Goal: Task Accomplishment & Management: Manage account settings

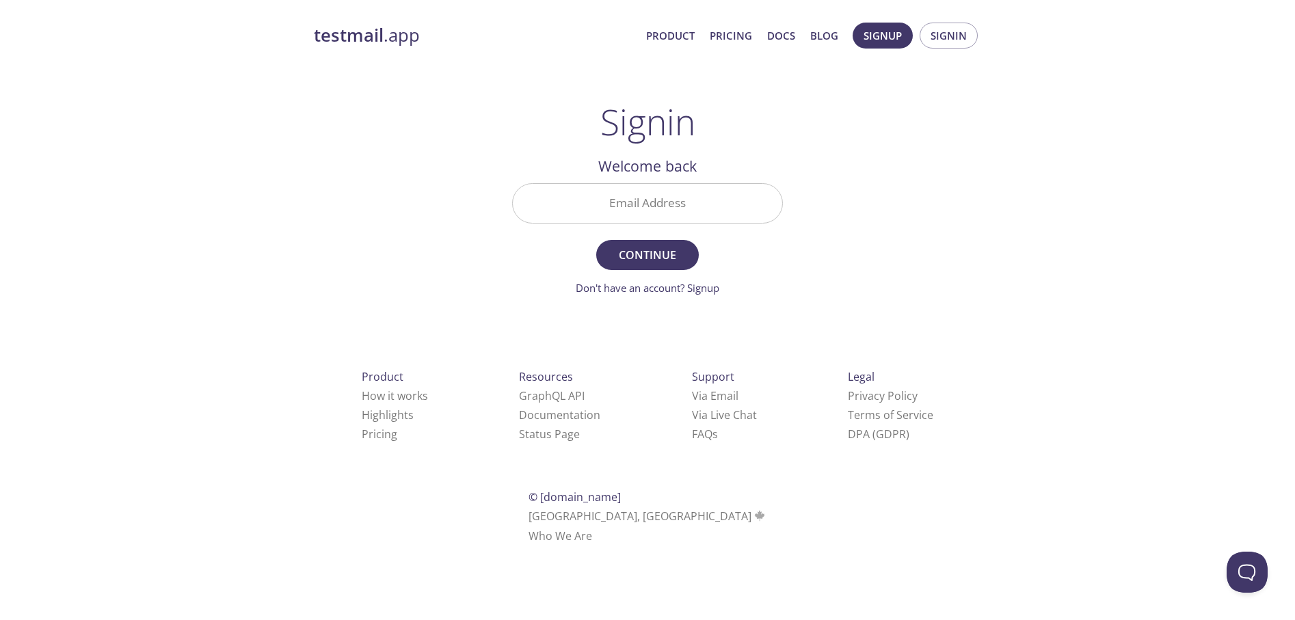
click at [682, 204] on input "Email Address" at bounding box center [647, 203] width 269 height 39
type input "[EMAIL_ADDRESS][DOMAIN_NAME]"
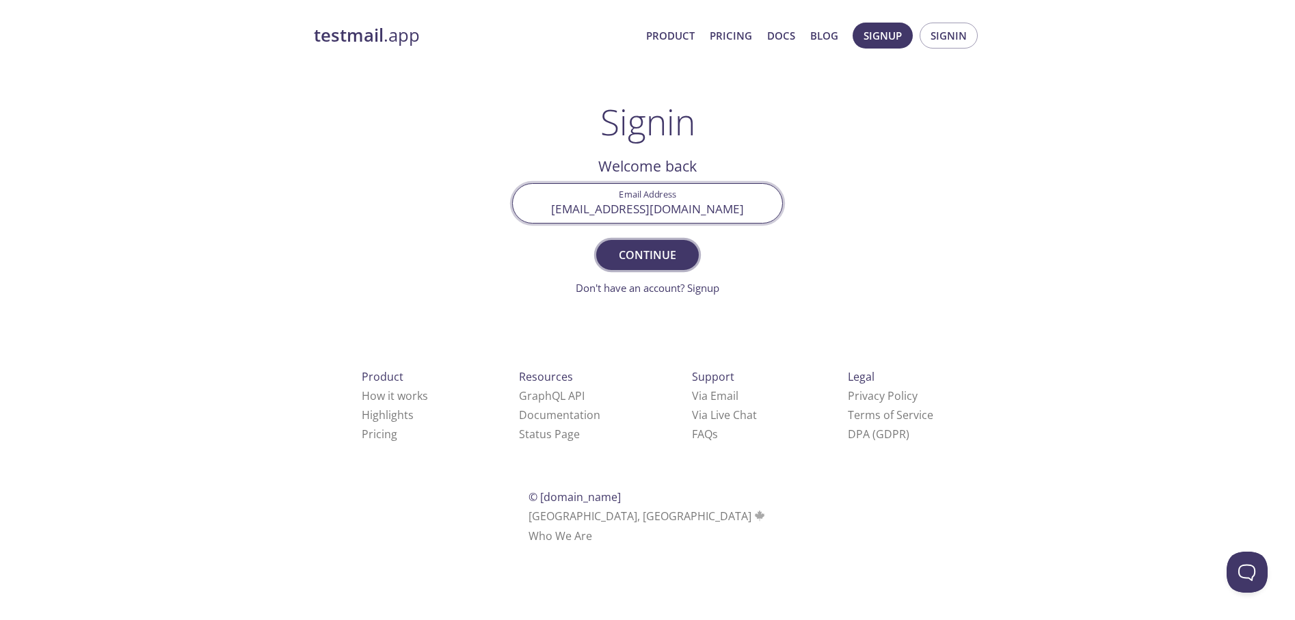
click at [637, 255] on span "Continue" at bounding box center [647, 254] width 72 height 19
click at [636, 202] on input "Signin Security Code" at bounding box center [647, 203] width 269 height 39
paste input "Y9X4MKL"
type input "Y9X4MKL"
click at [650, 252] on span "Signin" at bounding box center [647, 254] width 72 height 19
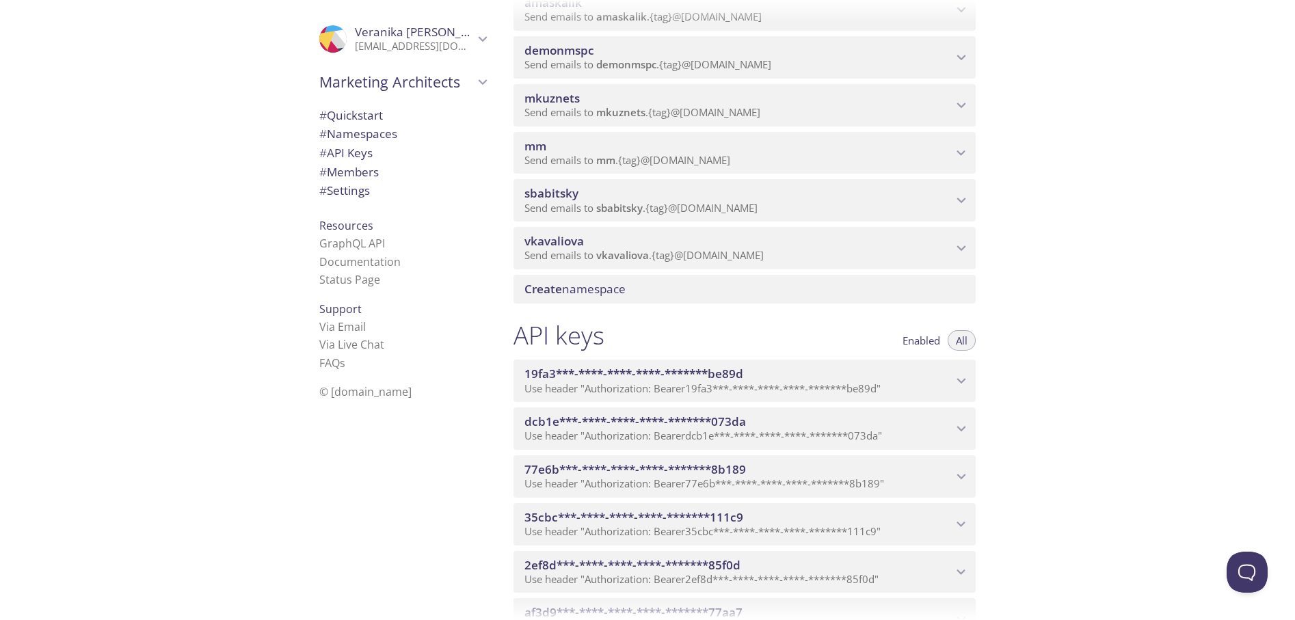
scroll to position [410, 0]
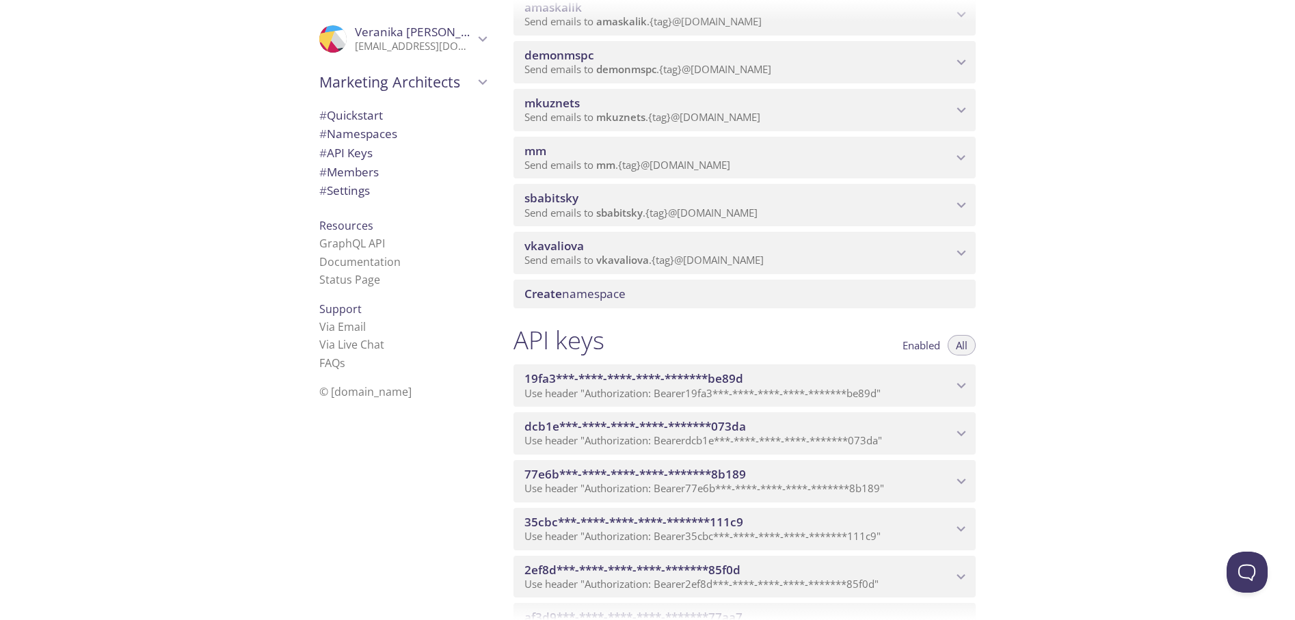
click at [958, 259] on icon "vkavaliova namespace" at bounding box center [961, 253] width 18 height 18
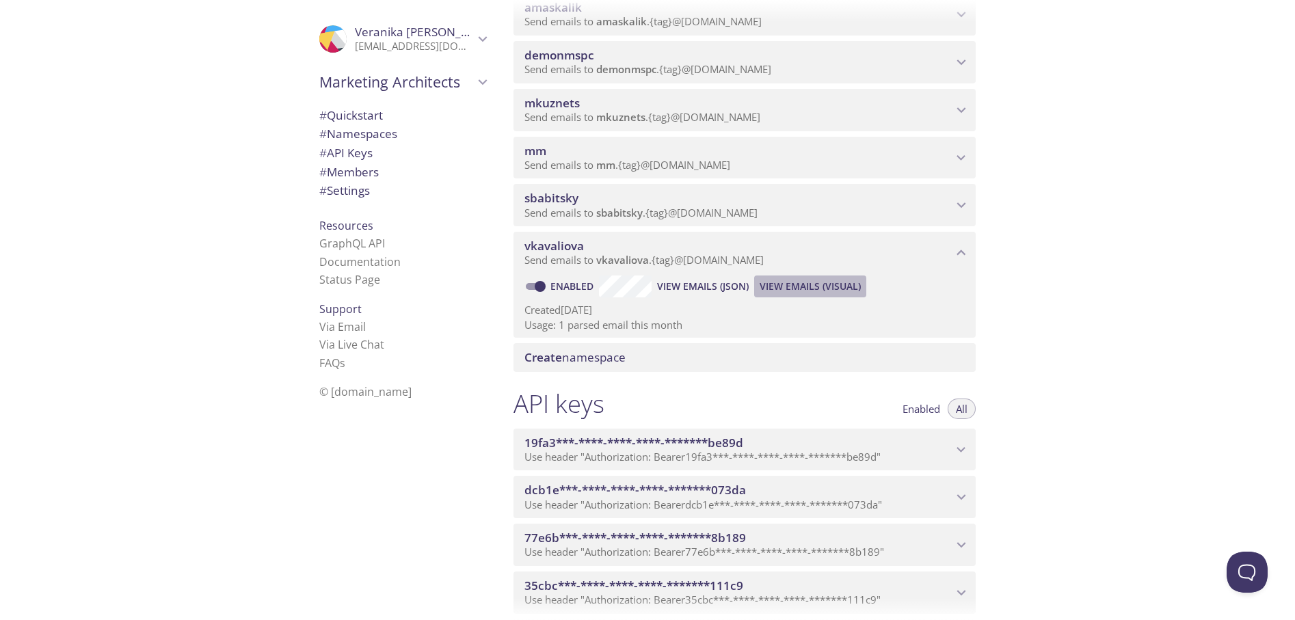
click at [798, 288] on span "View Emails (Visual)" at bounding box center [809, 286] width 101 height 16
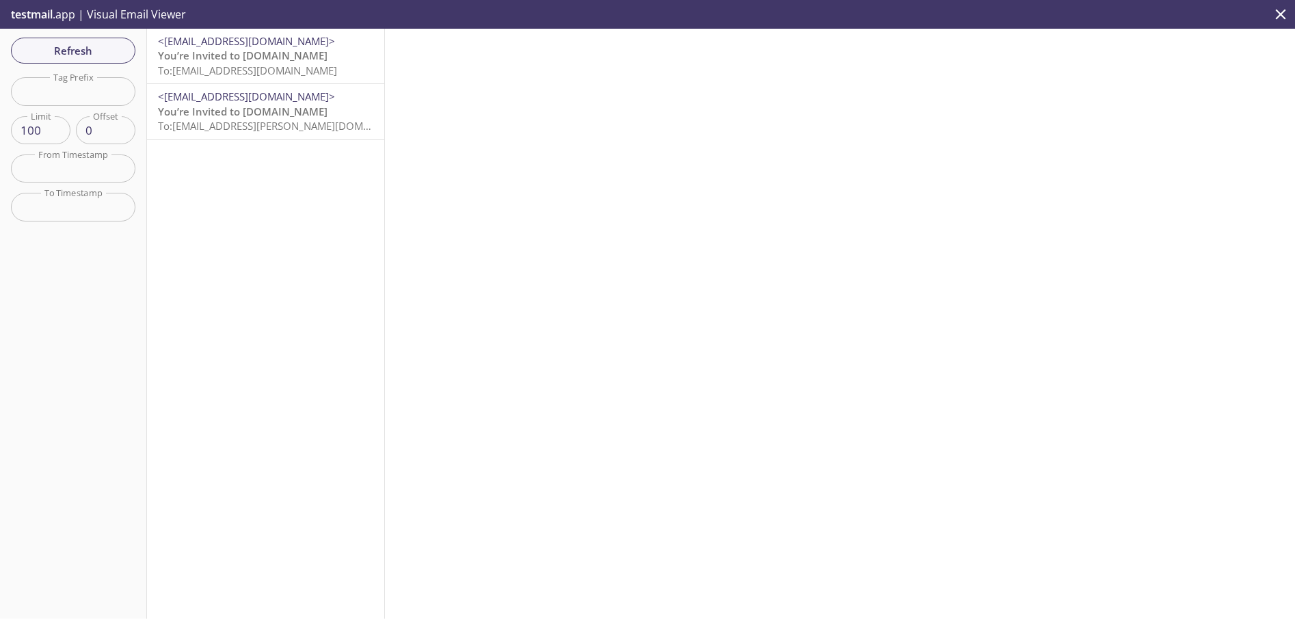
click at [256, 58] on span "You’re Invited to [DOMAIN_NAME]" at bounding box center [243, 56] width 170 height 14
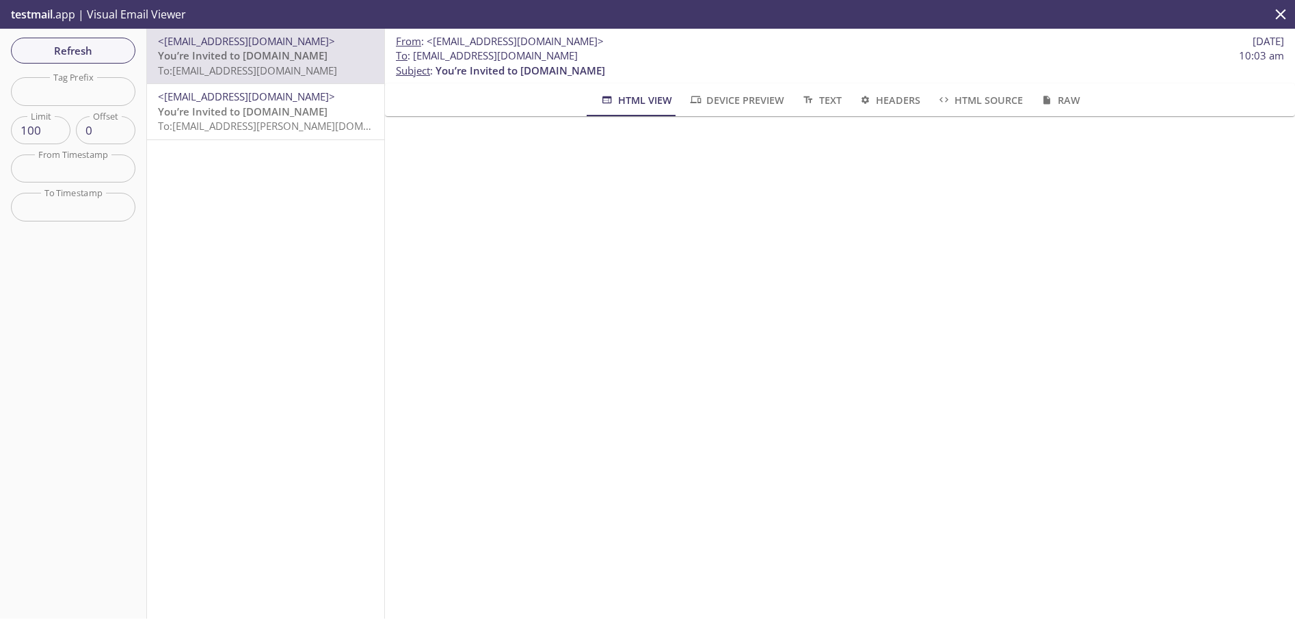
scroll to position [209, 0]
